Goal: Check status: Check status

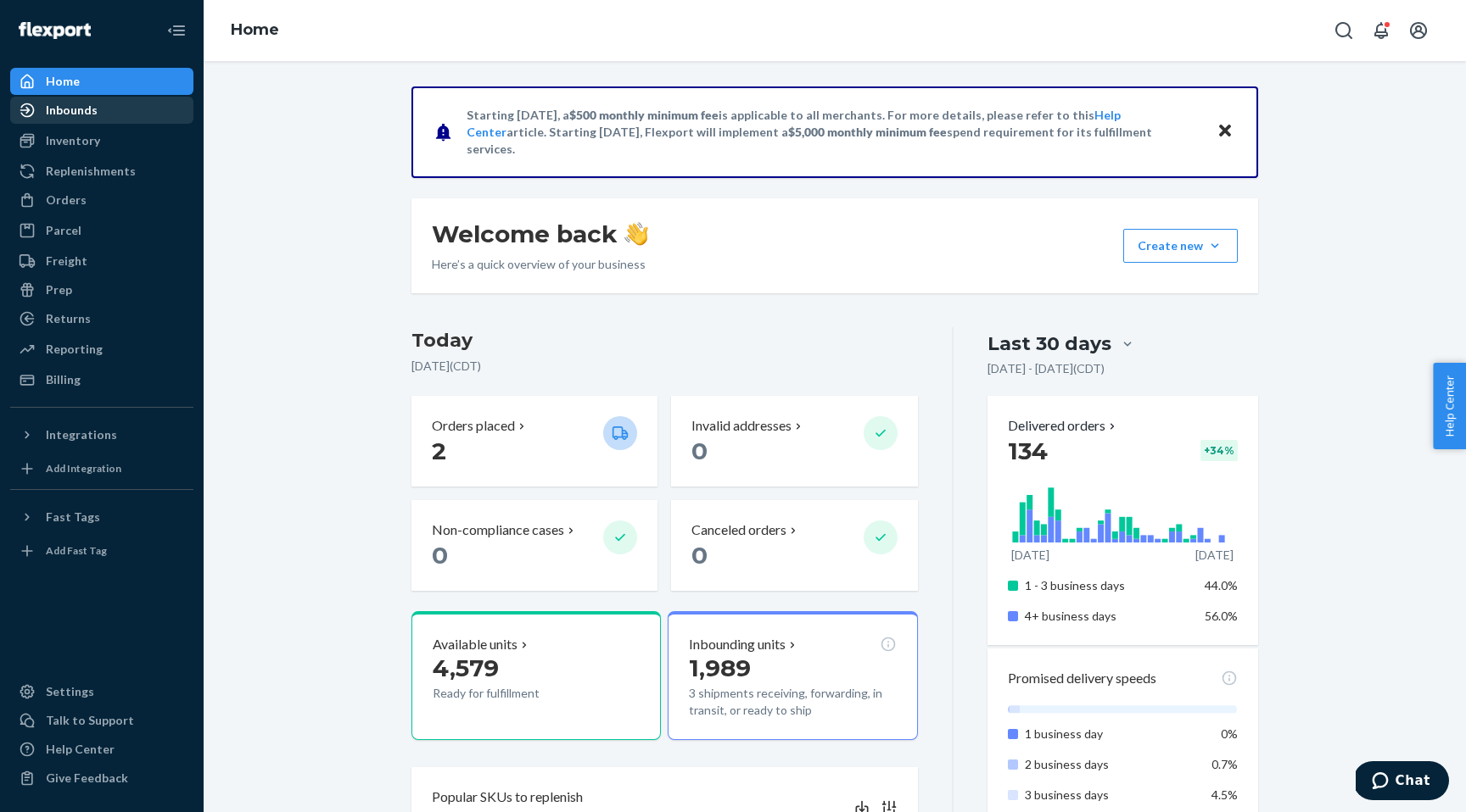
click at [69, 109] on div "Inbounds" at bounding box center [71, 110] width 51 height 17
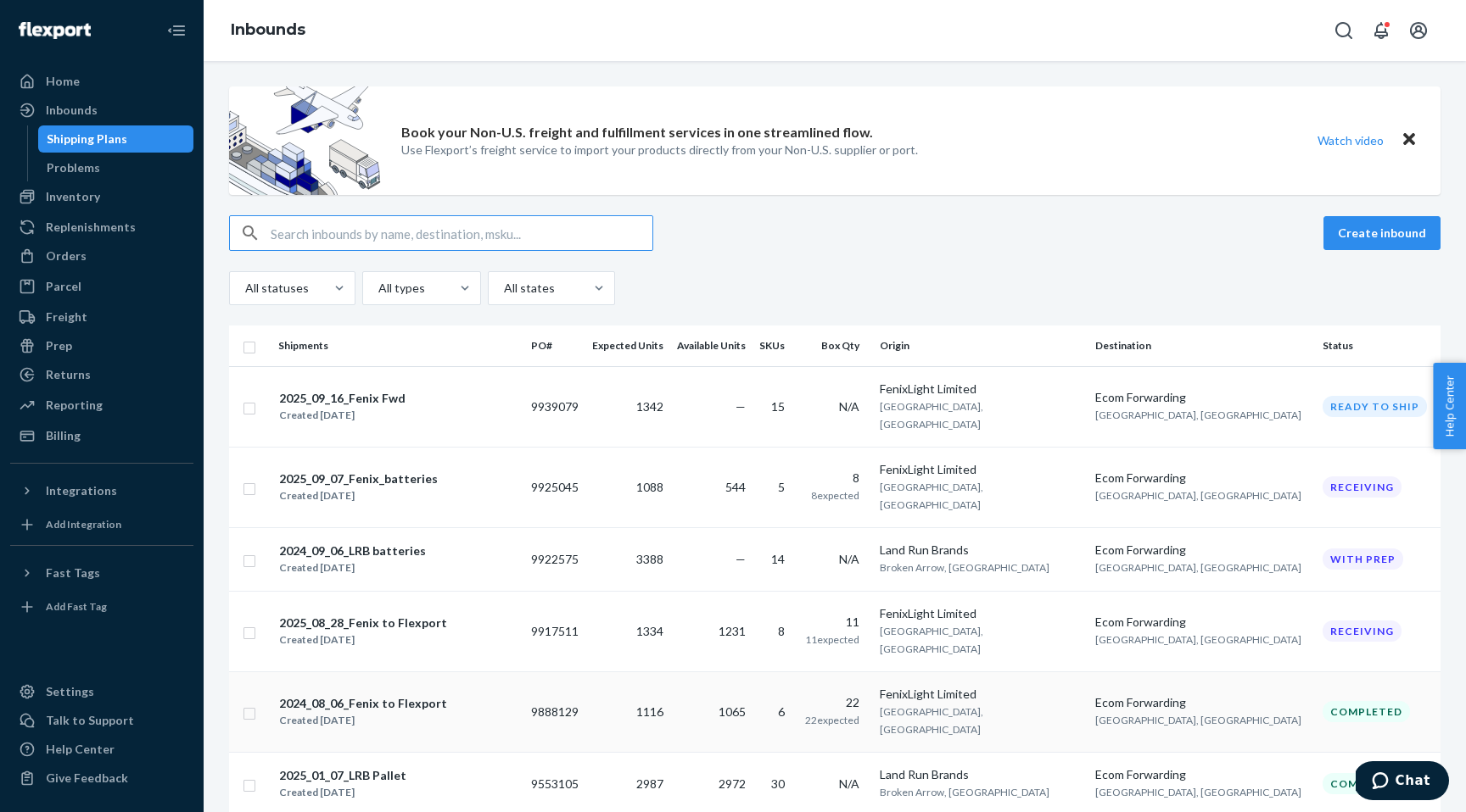
scroll to position [15, 0]
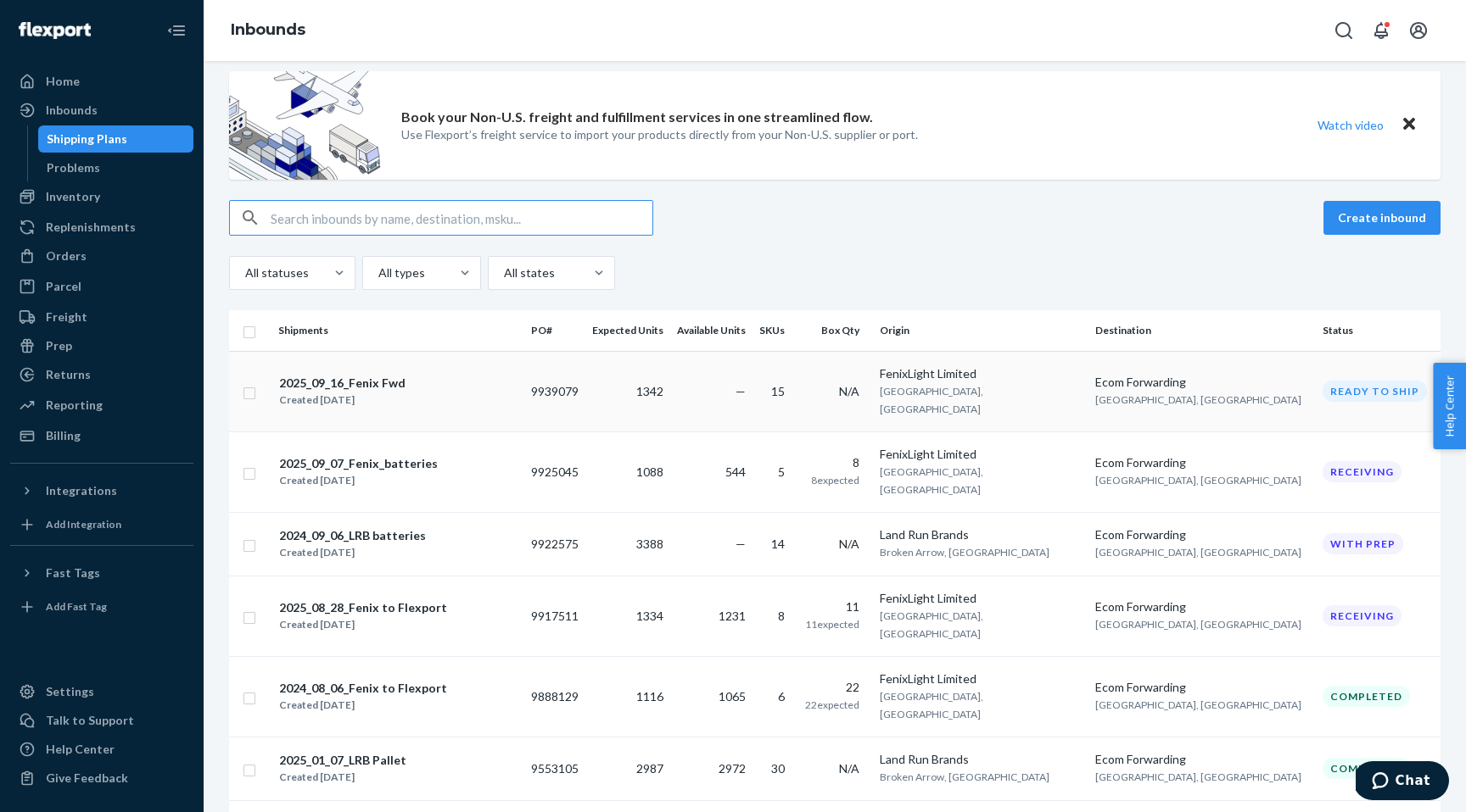
click at [512, 383] on div "2025_09_16_Fenix Fwd Created [DATE]" at bounding box center [398, 392] width 239 height 36
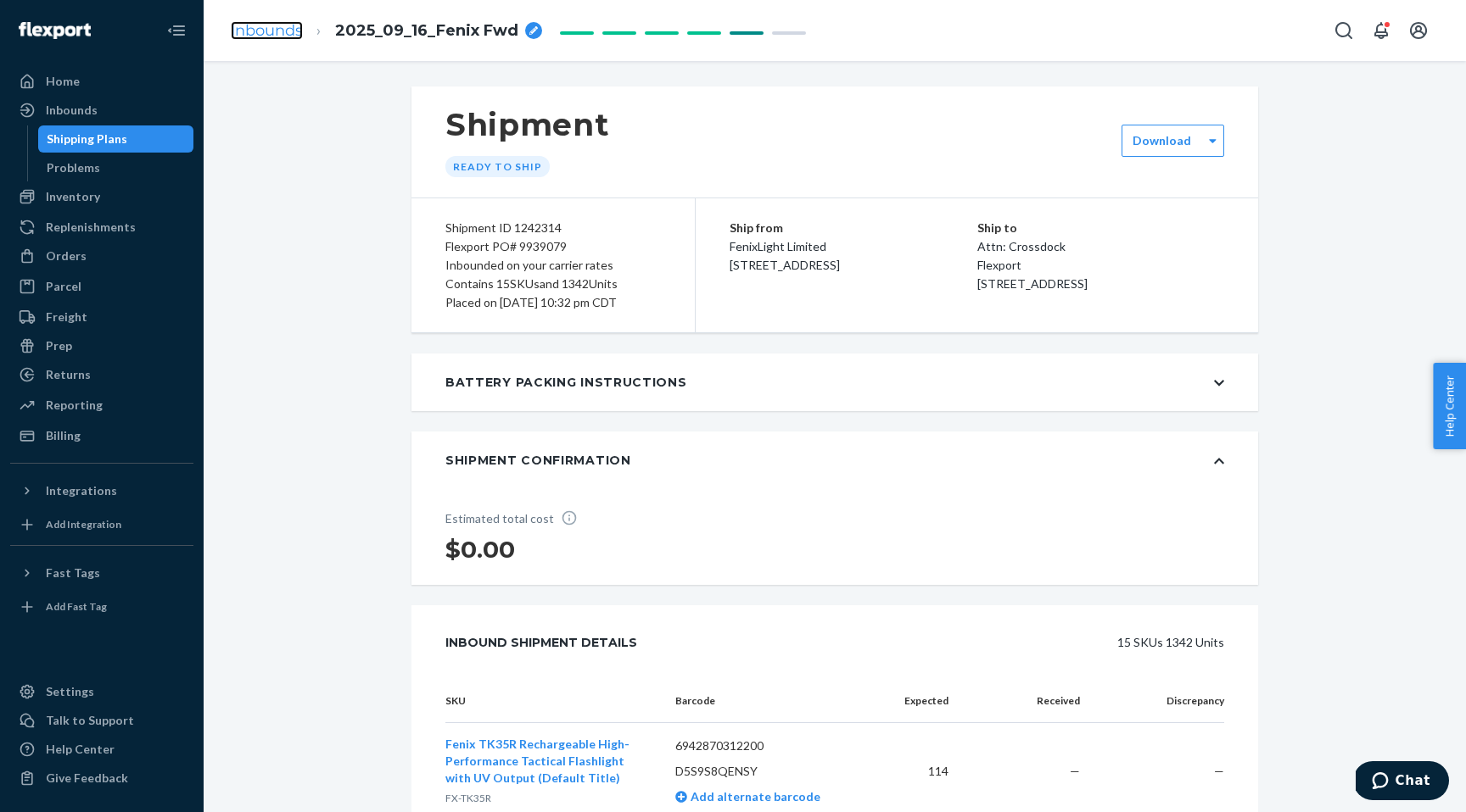
click at [277, 32] on link "Inbounds" at bounding box center [267, 31] width 72 height 19
